Goal: Transaction & Acquisition: Purchase product/service

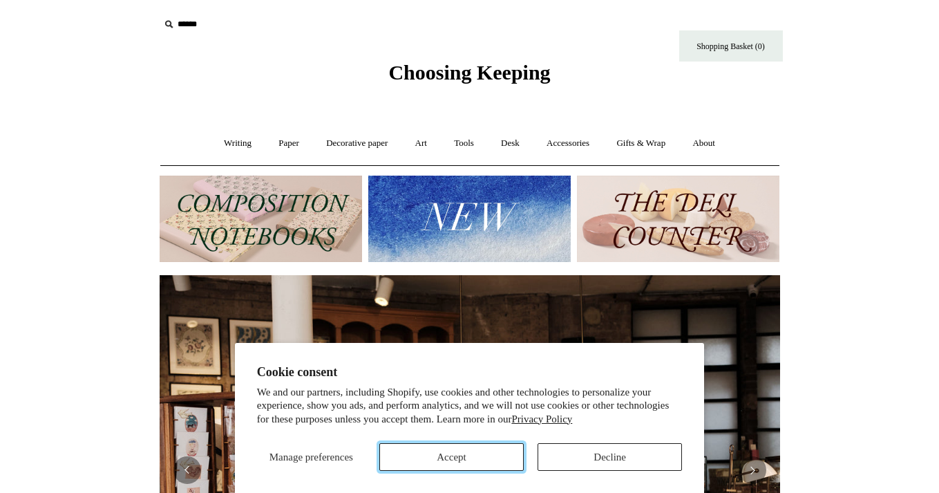
click at [480, 457] on button "Accept" at bounding box center [451, 457] width 144 height 28
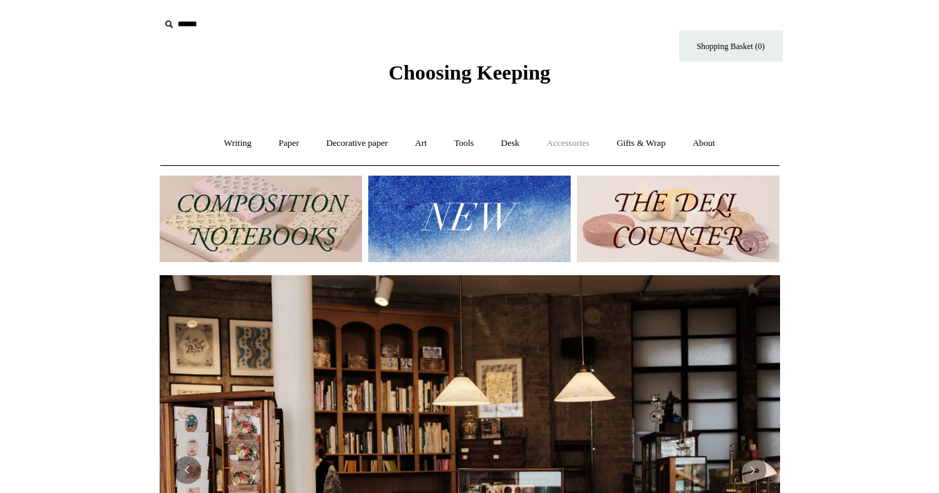
click at [584, 147] on link "Accessories +" at bounding box center [568, 143] width 68 height 37
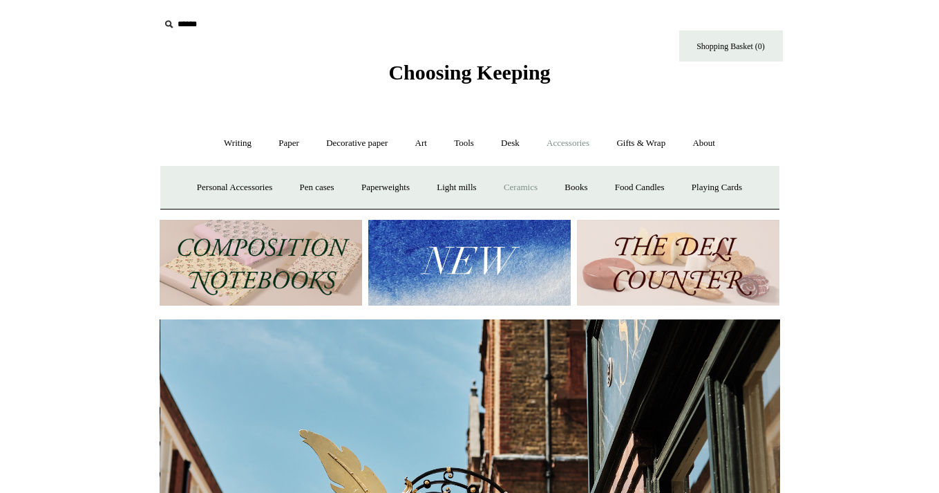
scroll to position [0, 620]
click at [238, 192] on link "Personal Accessories +" at bounding box center [234, 187] width 100 height 37
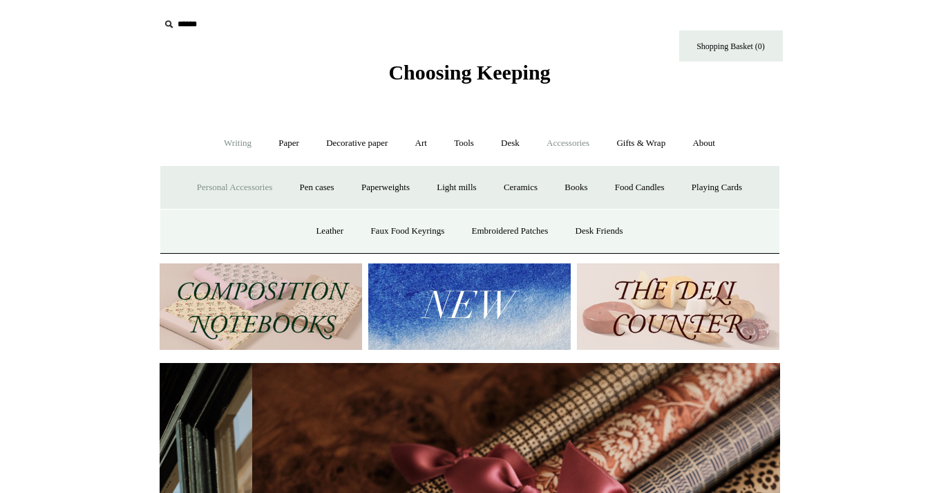
click at [238, 141] on link "Writing +" at bounding box center [237, 143] width 53 height 37
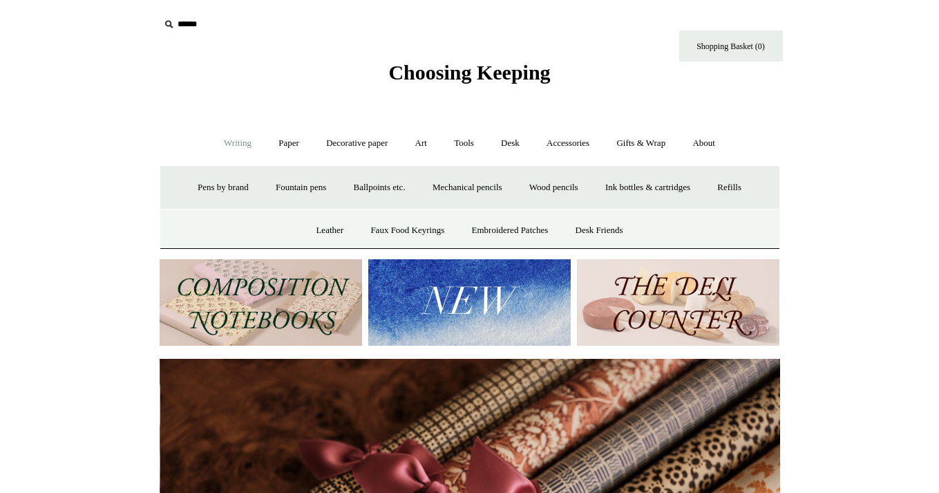
scroll to position [0, 1241]
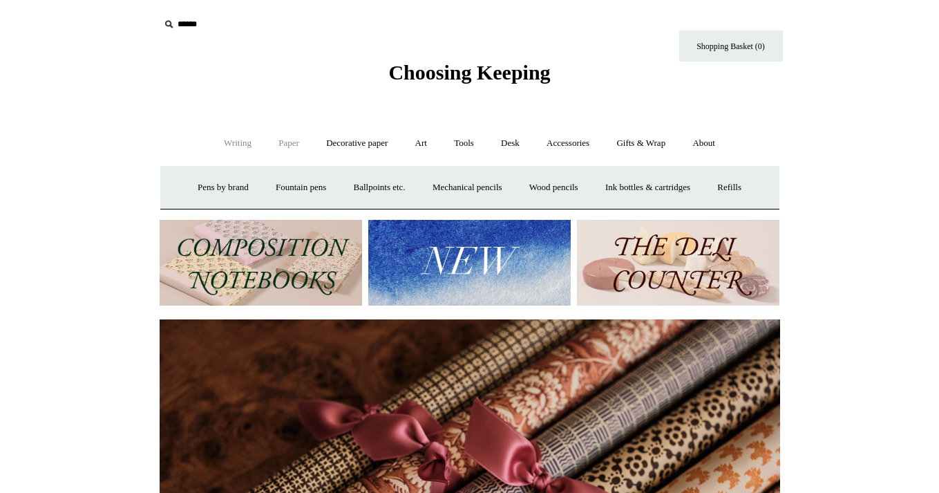
click at [274, 141] on link "Paper +" at bounding box center [289, 143] width 46 height 37
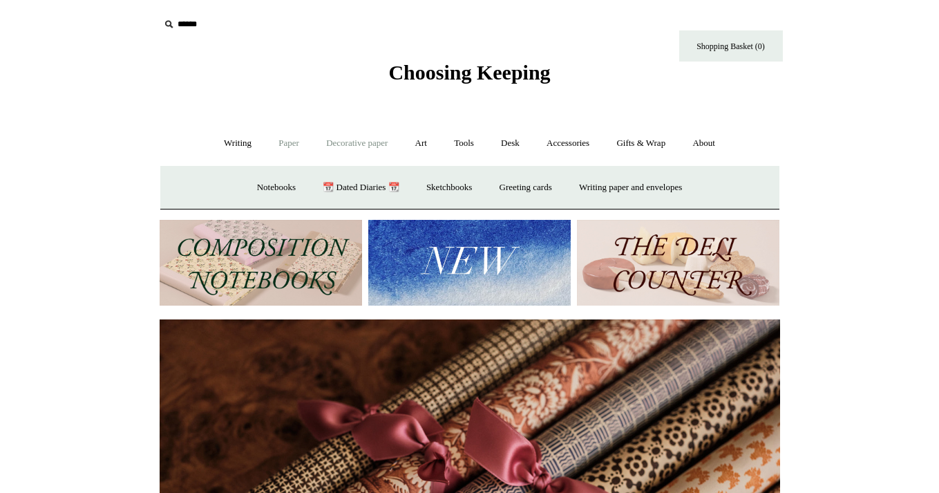
click at [385, 149] on link "Decorative paper +" at bounding box center [357, 143] width 86 height 37
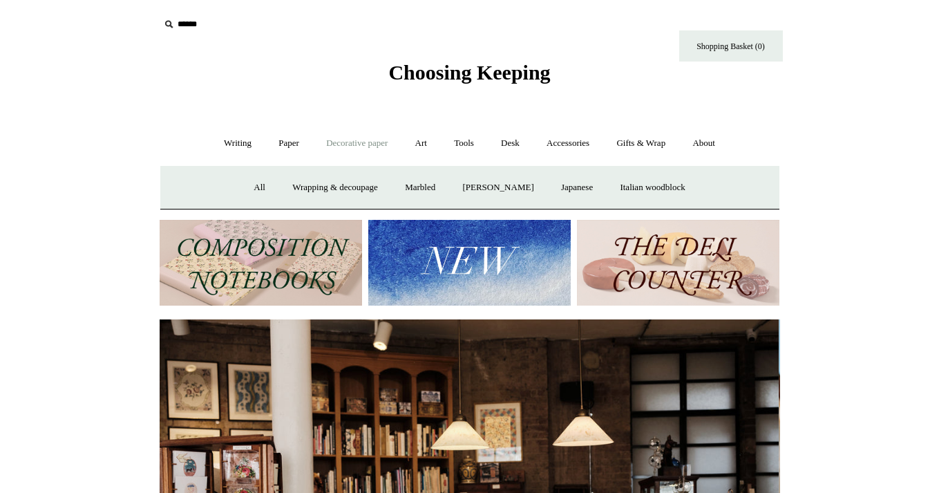
scroll to position [0, 0]
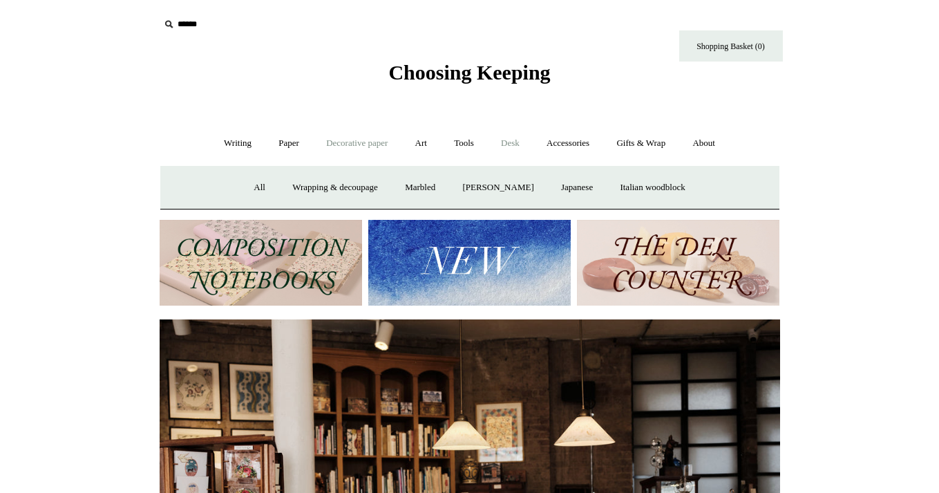
click at [511, 152] on link "Desk +" at bounding box center [510, 143] width 44 height 37
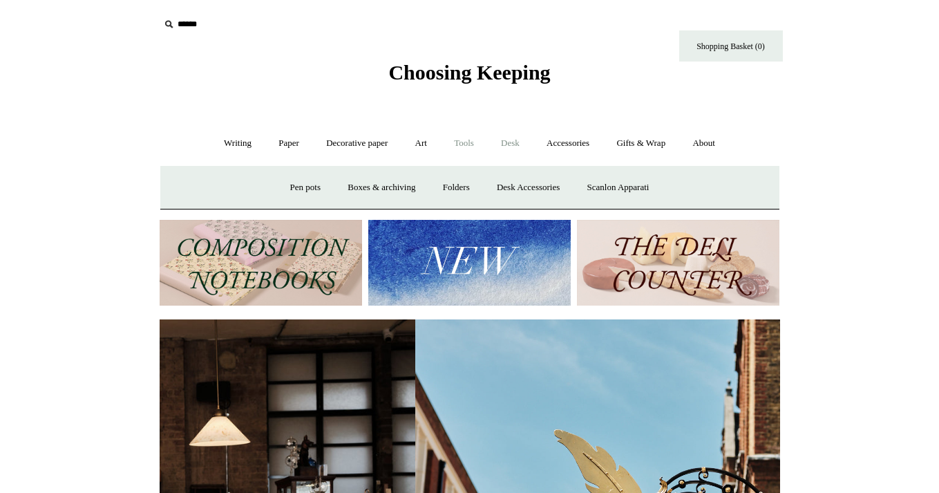
click at [475, 149] on link "Tools +" at bounding box center [463, 143] width 45 height 37
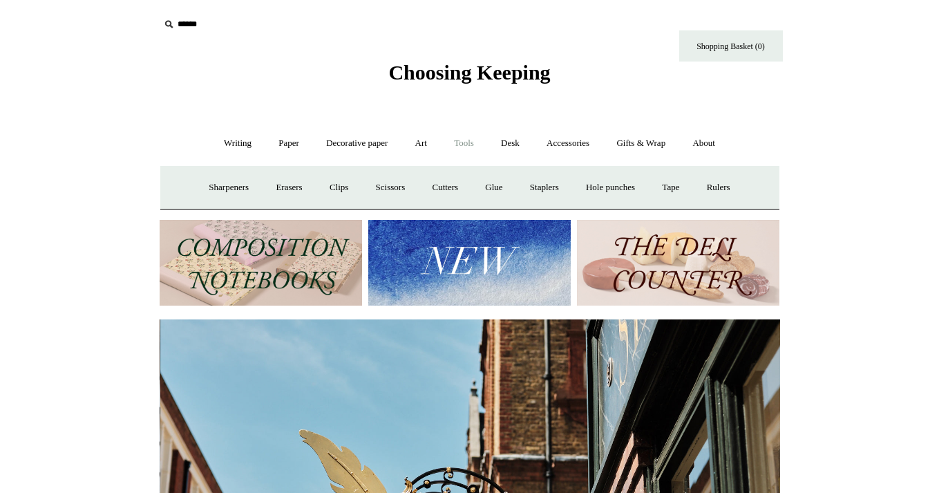
scroll to position [0, 620]
click at [528, 144] on link "Desk +" at bounding box center [510, 143] width 44 height 37
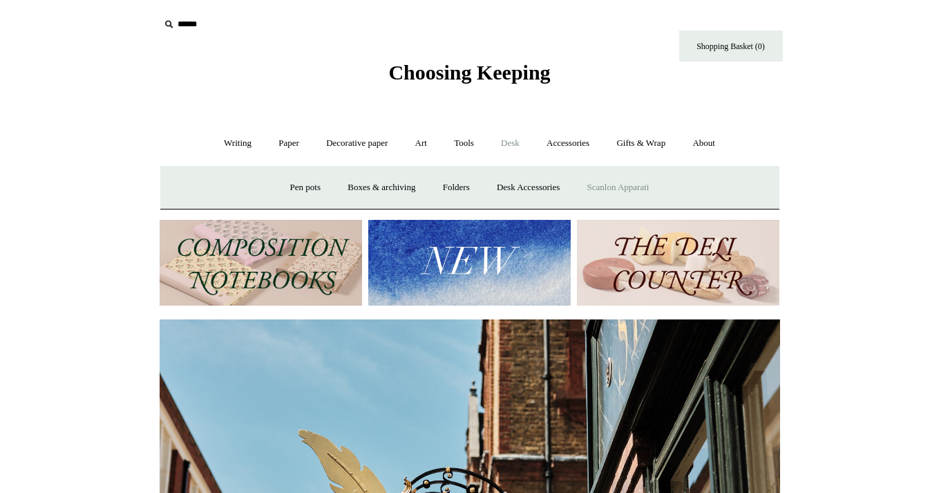
click at [638, 195] on link "Scanlon Apparati" at bounding box center [618, 187] width 87 height 37
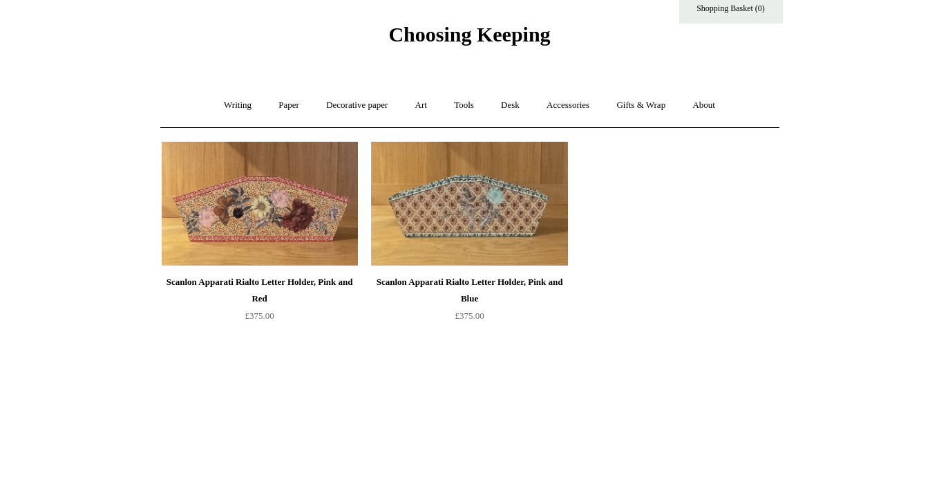
scroll to position [37, 0]
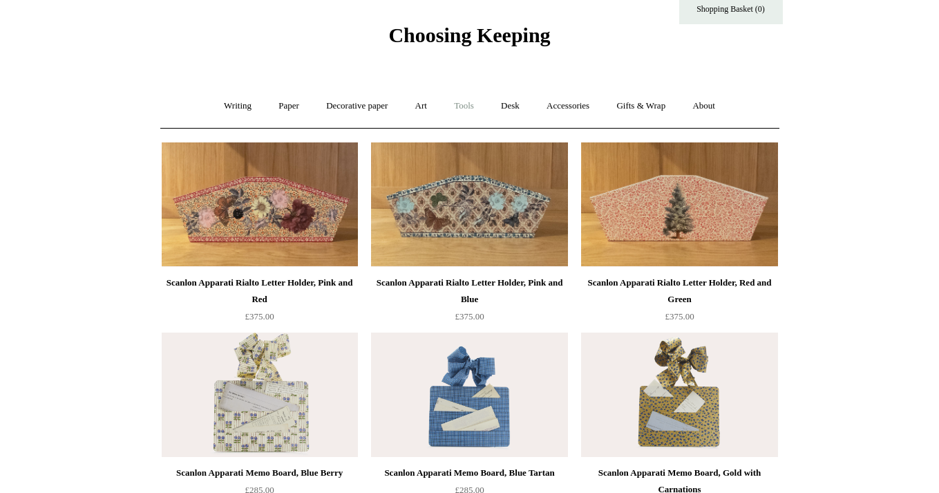
click at [472, 99] on link "Tools +" at bounding box center [463, 106] width 45 height 37
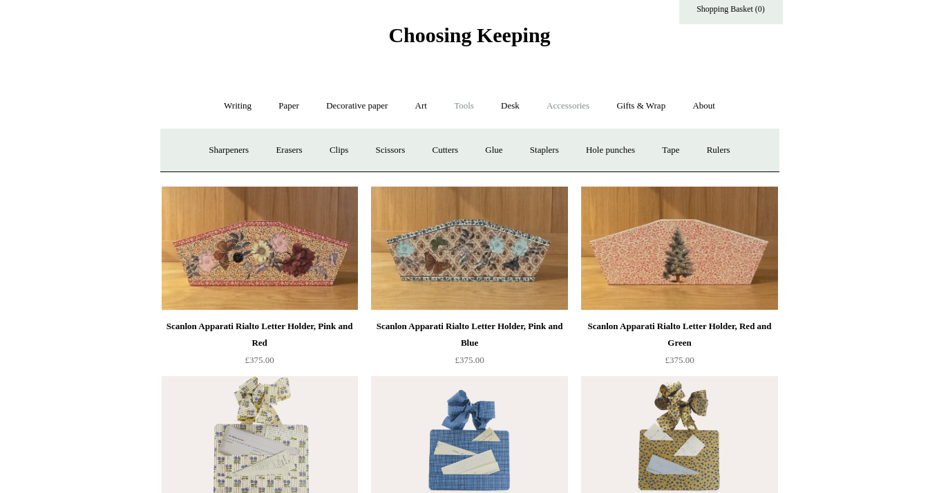
scroll to position [0, 0]
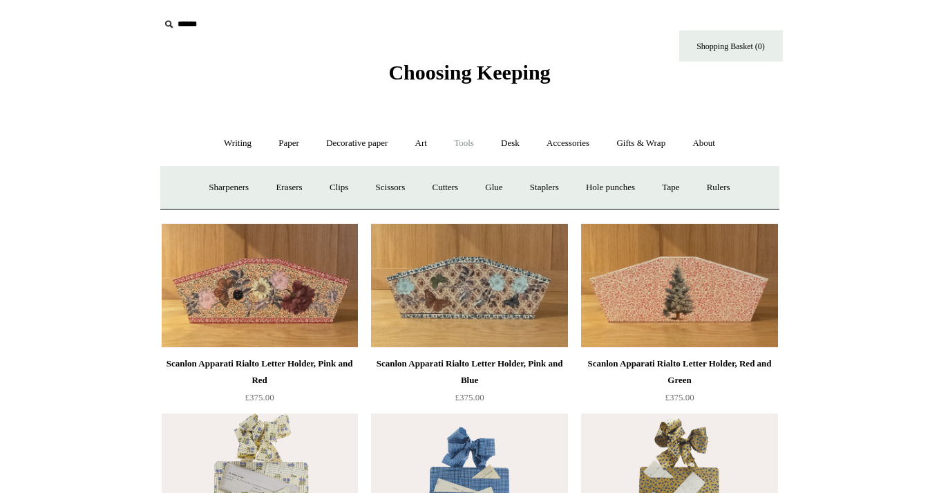
click at [182, 25] on input "text" at bounding box center [245, 25] width 170 height 26
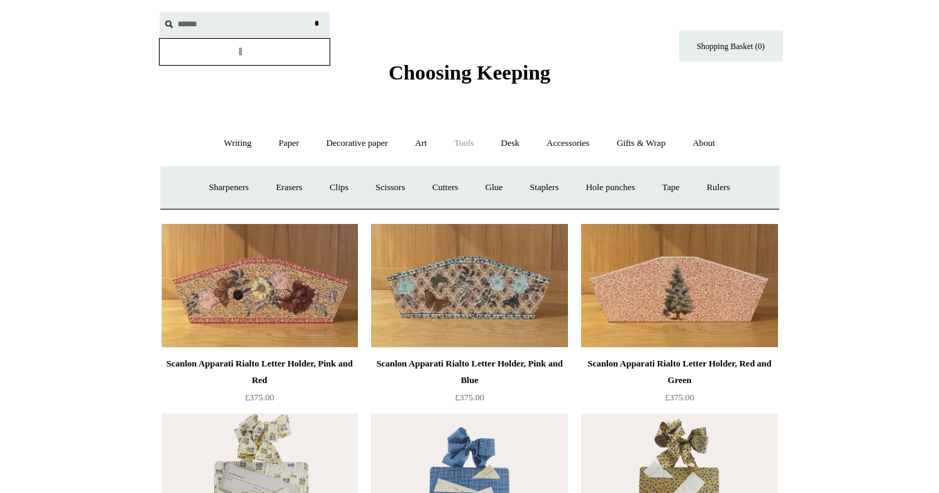
type input "******"
click at [310, 12] on input "*" at bounding box center [317, 24] width 14 height 24
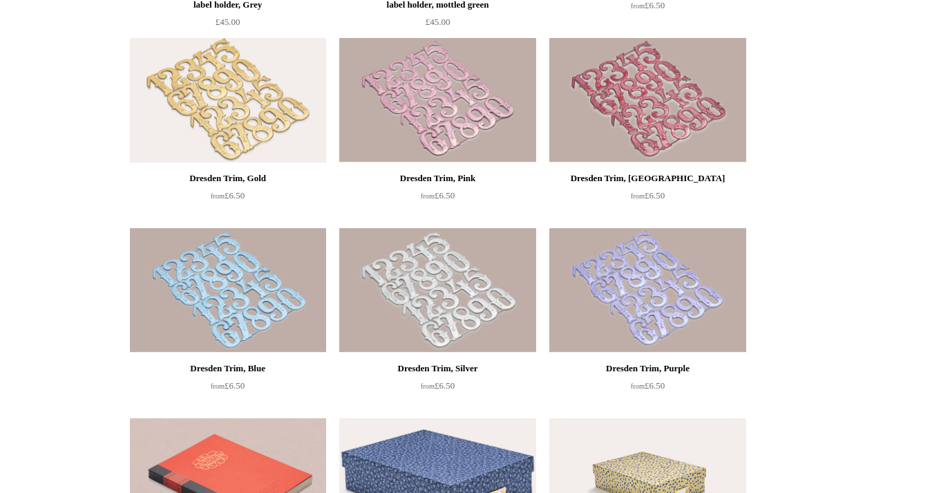
scroll to position [622, 0]
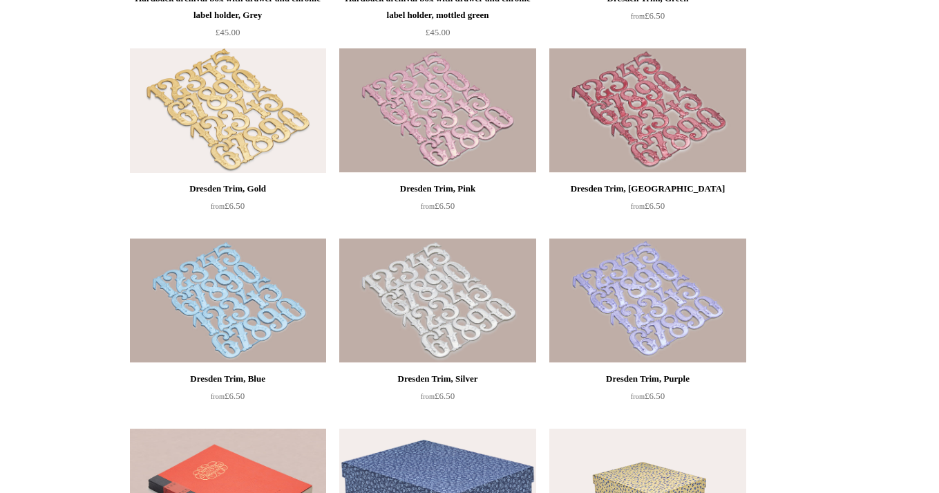
click at [193, 120] on img at bounding box center [228, 110] width 196 height 124
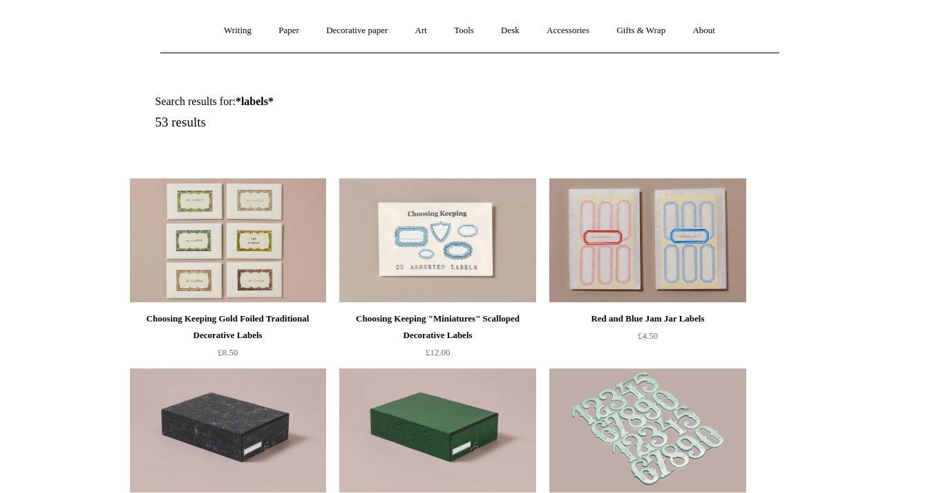
scroll to position [115, 0]
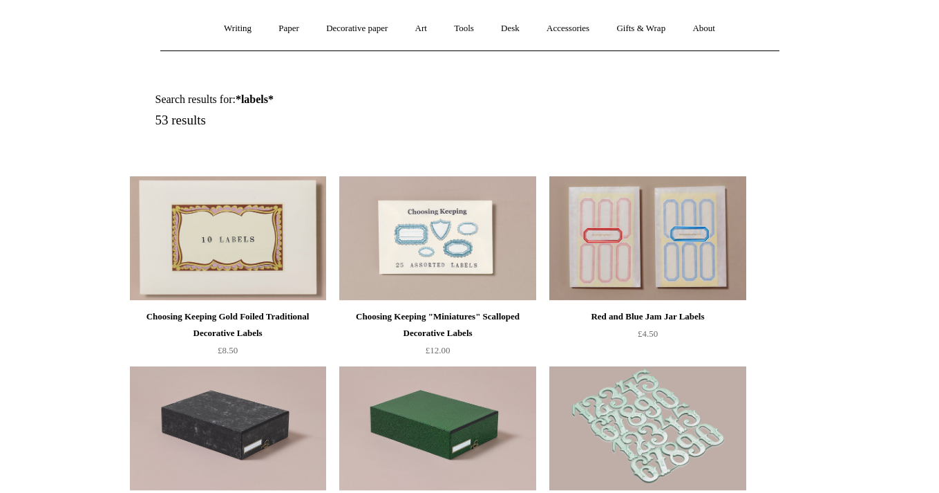
click at [234, 254] on img at bounding box center [228, 238] width 196 height 124
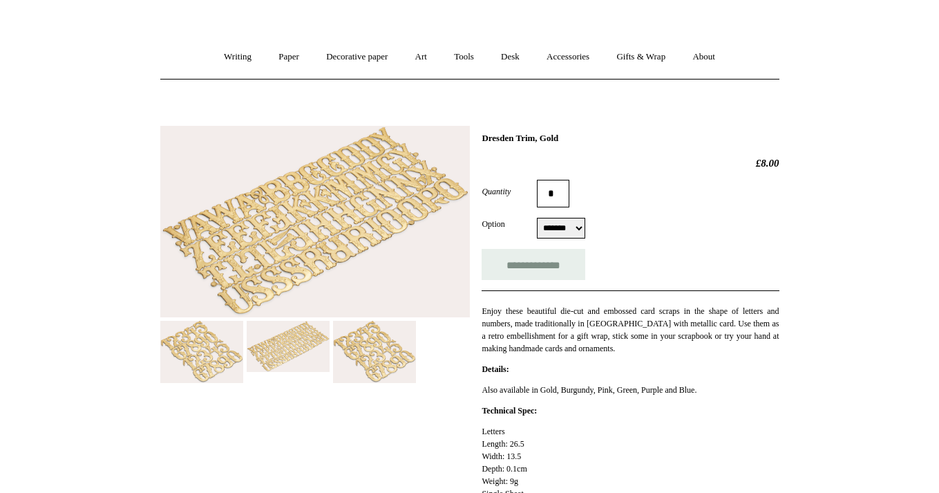
scroll to position [81, 0]
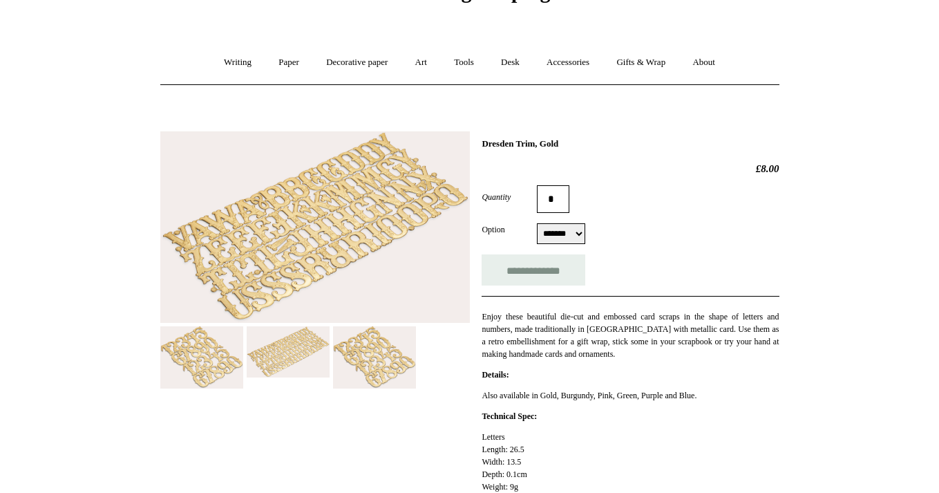
click at [585, 238] on select "******* *******" at bounding box center [561, 233] width 48 height 21
select select "*******"
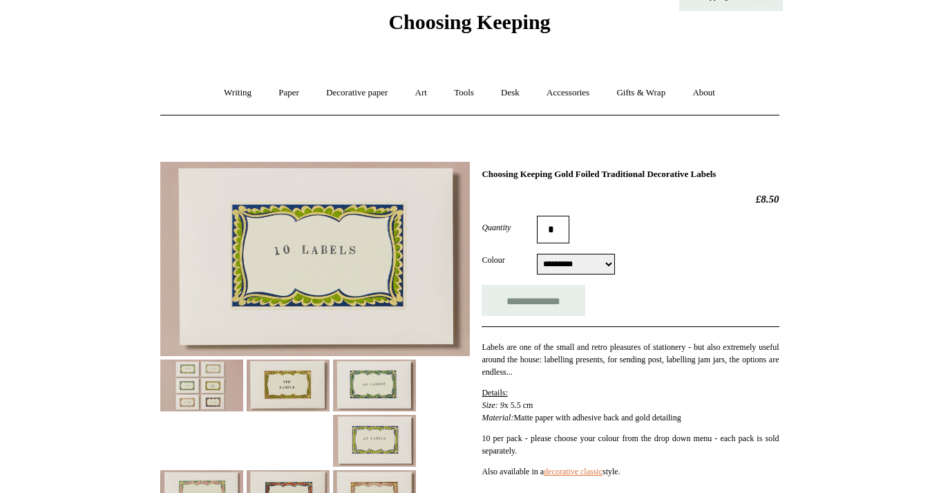
scroll to position [56, 0]
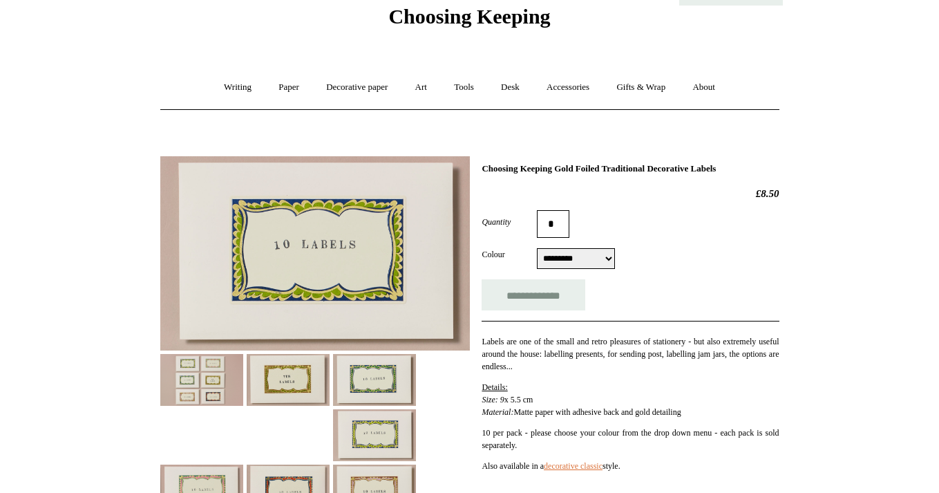
click at [306, 383] on img at bounding box center [288, 380] width 83 height 52
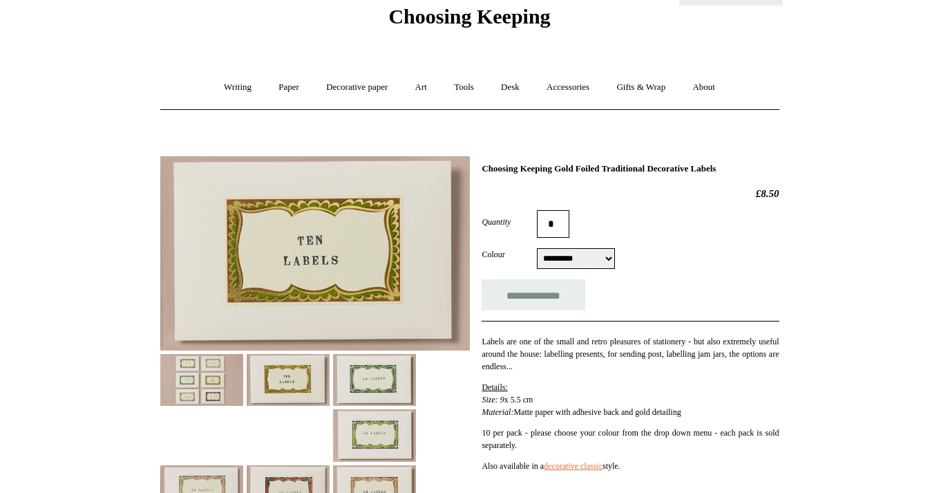
click at [351, 383] on img at bounding box center [374, 380] width 83 height 52
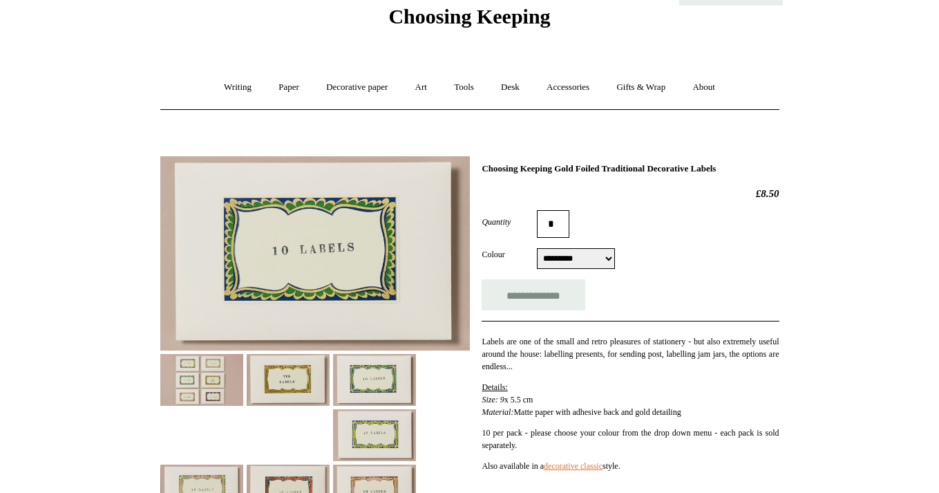
click at [368, 436] on img at bounding box center [374, 435] width 83 height 52
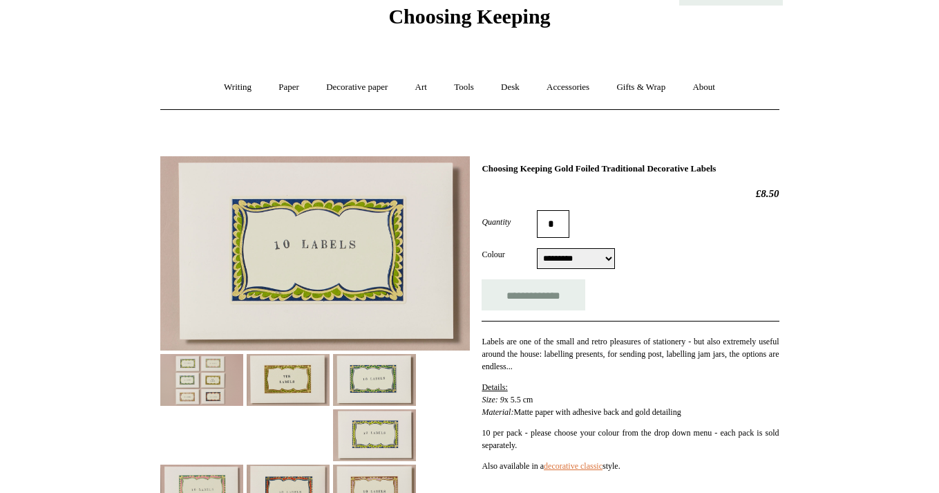
click at [570, 259] on select "**********" at bounding box center [576, 258] width 78 height 21
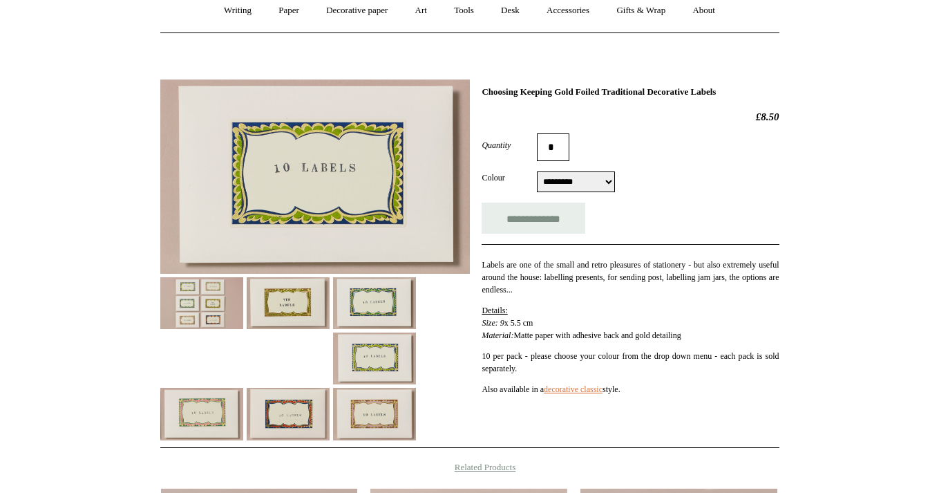
scroll to position [136, 0]
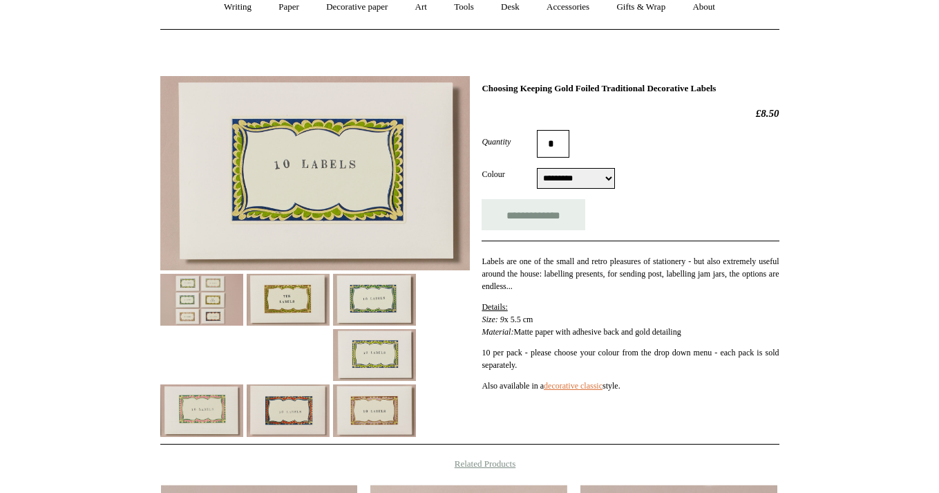
click at [340, 394] on img at bounding box center [374, 410] width 83 height 52
